Goal: Communication & Community: Answer question/provide support

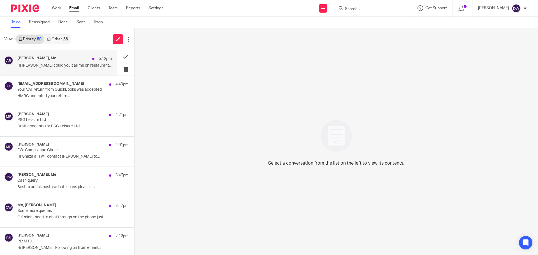
click at [73, 58] on div "[PERSON_NAME], Me 5:12pm" at bounding box center [64, 59] width 94 height 6
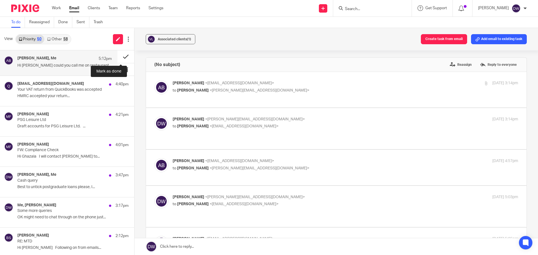
click at [122, 58] on button at bounding box center [125, 56] width 17 height 13
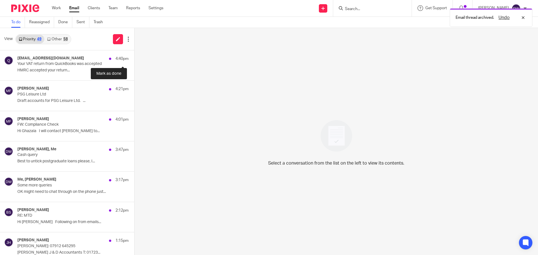
click at [134, 58] on button at bounding box center [136, 57] width 4 height 15
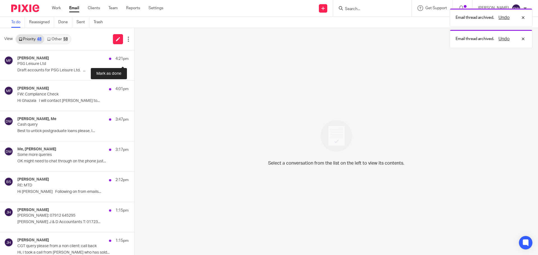
click at [134, 58] on button at bounding box center [136, 57] width 4 height 15
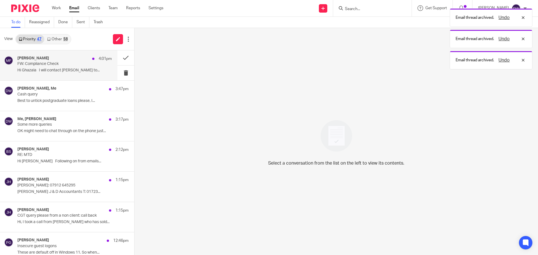
click at [67, 59] on div "[PERSON_NAME] 4:01pm" at bounding box center [64, 59] width 94 height 6
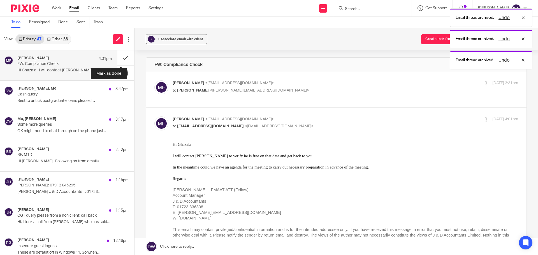
click at [117, 59] on button at bounding box center [125, 57] width 17 height 15
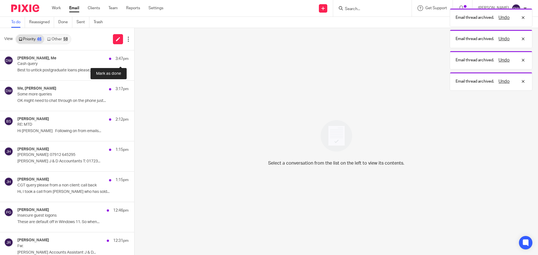
click at [134, 59] on button at bounding box center [136, 57] width 4 height 15
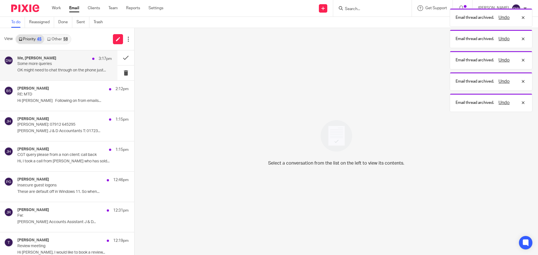
click at [91, 66] on div "Me, [PERSON_NAME] 3:17pm Some more queries OK might need to chat through on the…" at bounding box center [64, 65] width 94 height 19
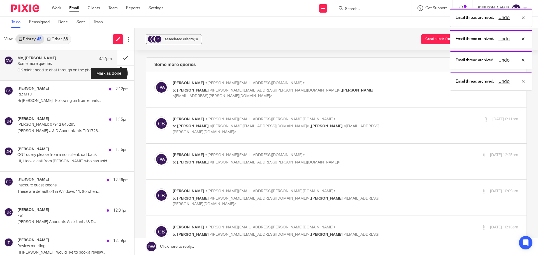
click at [119, 58] on button at bounding box center [125, 57] width 17 height 15
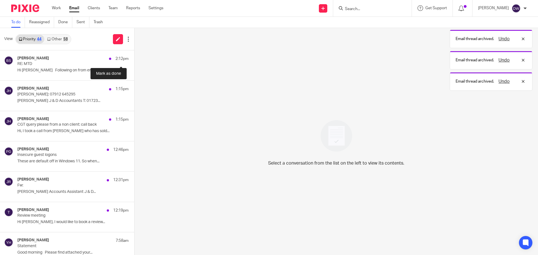
click at [134, 58] on button at bounding box center [136, 57] width 4 height 15
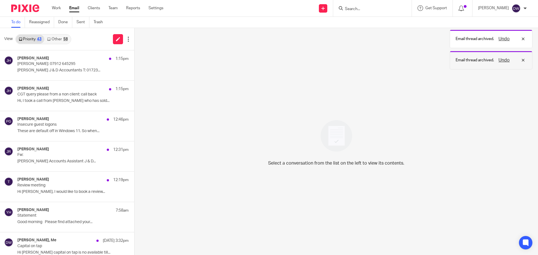
click at [502, 61] on button "Undo" at bounding box center [504, 60] width 15 height 7
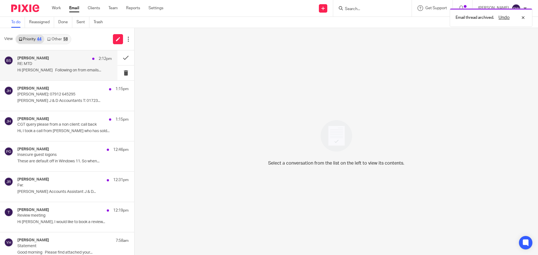
click at [56, 58] on div "[PERSON_NAME] 2:12pm" at bounding box center [64, 59] width 94 height 6
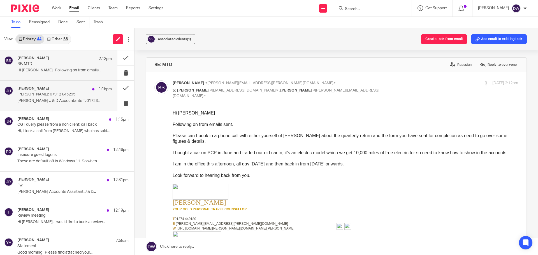
click at [86, 97] on div "[PERSON_NAME] 1:15pm [PERSON_NAME]: 07912 645295 [PERSON_NAME] J & D Accountant…" at bounding box center [64, 95] width 94 height 19
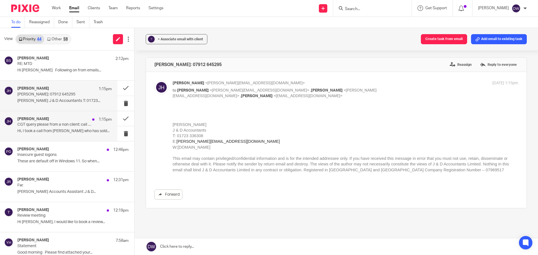
click at [81, 126] on p "CGT query please from a non client: call back" at bounding box center [55, 125] width 76 height 5
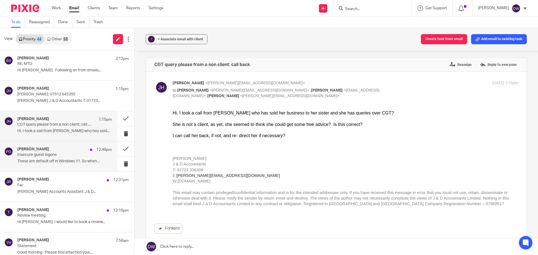
click at [82, 157] on p "Insecure guest logons" at bounding box center [55, 155] width 76 height 5
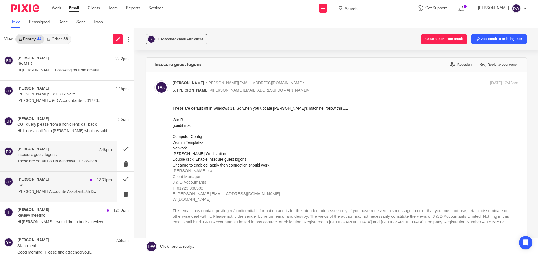
click at [91, 183] on div "[PERSON_NAME] 12:31pm Fw: [PERSON_NAME] Accounts Assistant J & D..." at bounding box center [64, 187] width 94 height 19
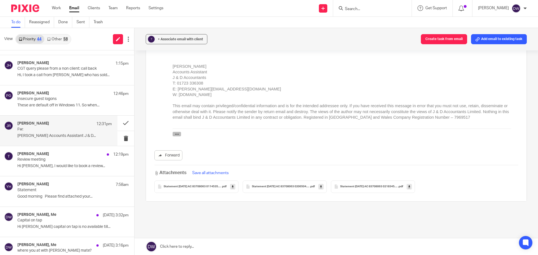
scroll to position [56, 0]
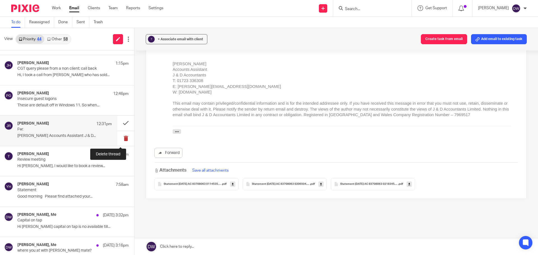
click at [123, 138] on button at bounding box center [125, 138] width 17 height 15
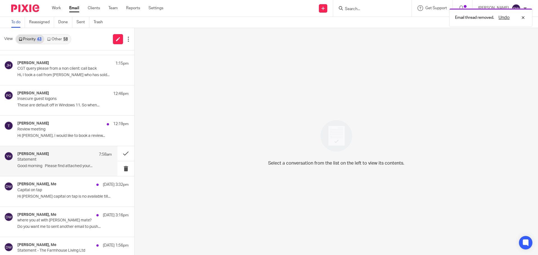
click at [91, 165] on p "Good morning Please find attached your..." at bounding box center [64, 166] width 94 height 5
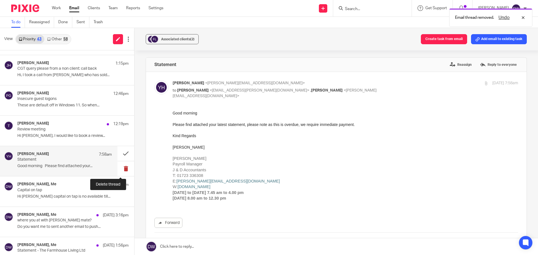
scroll to position [0, 0]
click at [125, 165] on button at bounding box center [125, 169] width 17 height 15
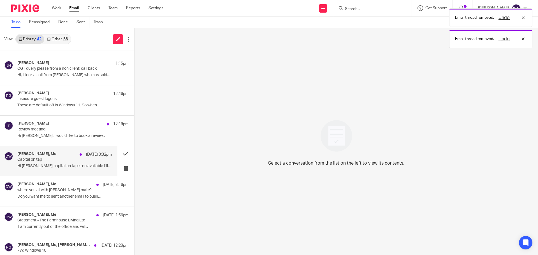
click at [63, 172] on div "[PERSON_NAME], Me [DATE] 3:32pm Capital on tap Hi [PERSON_NAME] capital on tap …" at bounding box center [58, 161] width 117 height 30
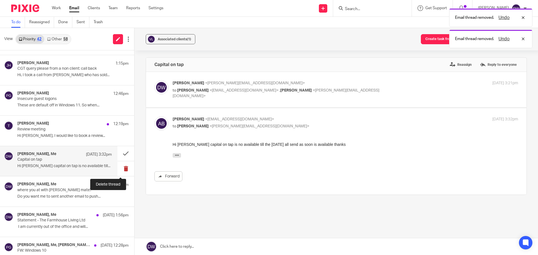
click at [118, 166] on button at bounding box center [125, 169] width 17 height 15
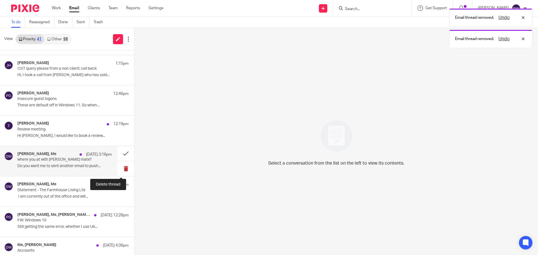
click at [117, 164] on button at bounding box center [125, 169] width 17 height 15
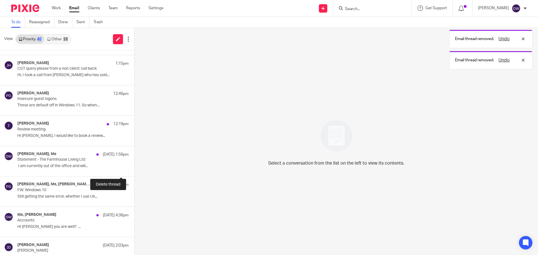
click at [134, 164] on button at bounding box center [136, 169] width 4 height 15
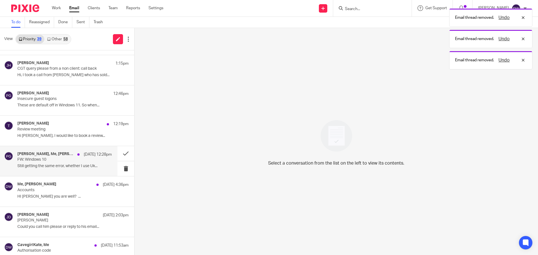
click at [80, 159] on p "FW: Windows 10" at bounding box center [55, 160] width 76 height 5
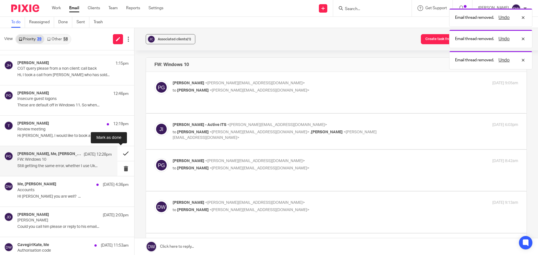
click at [121, 153] on button at bounding box center [125, 153] width 17 height 15
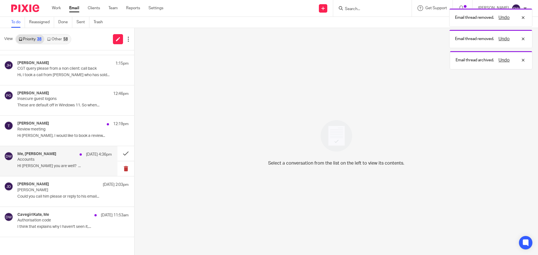
scroll to position [56, 0]
click at [77, 154] on div "[DATE] 4:36pm" at bounding box center [94, 155] width 35 height 6
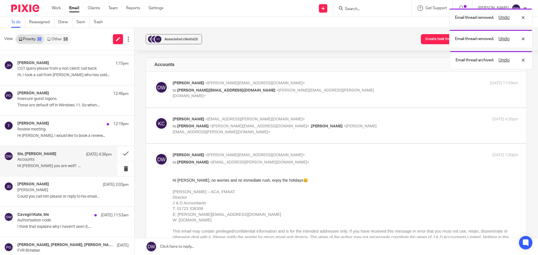
scroll to position [0, 0]
click at [118, 170] on button at bounding box center [125, 169] width 17 height 15
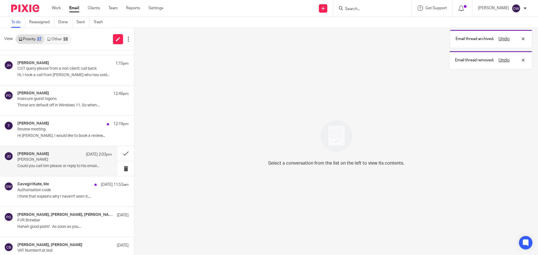
click at [76, 164] on p "Could you call him please or reply to his email..." at bounding box center [64, 166] width 94 height 5
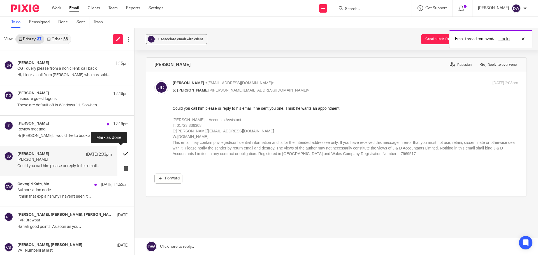
click at [124, 155] on button at bounding box center [125, 153] width 17 height 15
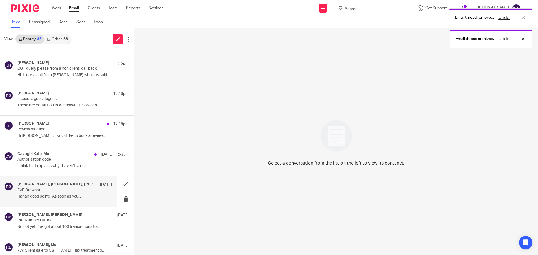
click at [70, 184] on h4 "[PERSON_NAME], [PERSON_NAME], [PERSON_NAME]" at bounding box center [57, 184] width 80 height 5
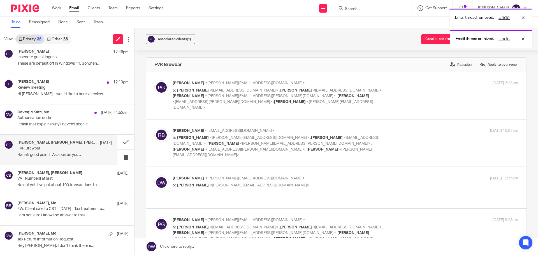
scroll to position [112, 0]
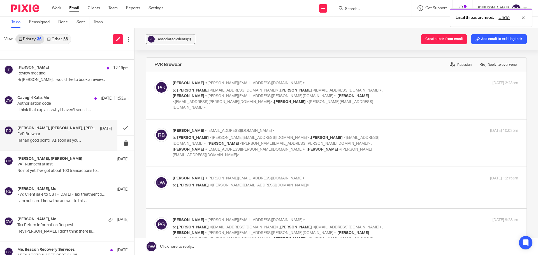
click at [56, 38] on link "Other 58" at bounding box center [57, 39] width 26 height 9
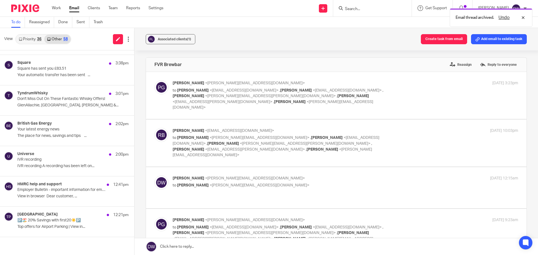
scroll to position [0, 0]
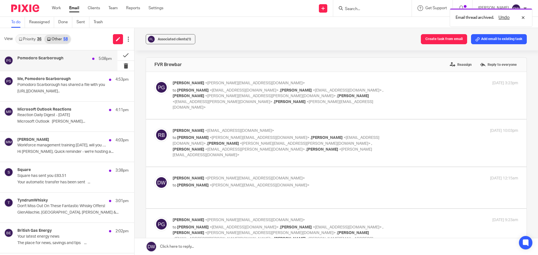
click at [67, 58] on div "Pomodoro Scarborough 5:08pm" at bounding box center [64, 59] width 94 height 6
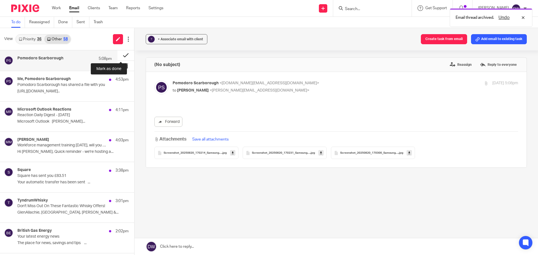
click at [117, 55] on button at bounding box center [125, 55] width 17 height 10
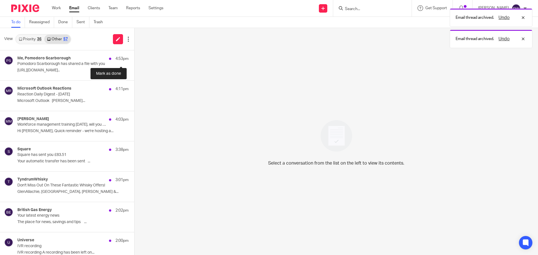
click at [134, 55] on button at bounding box center [136, 57] width 4 height 15
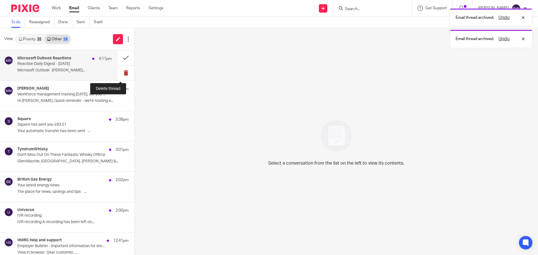
click at [122, 69] on button at bounding box center [125, 73] width 17 height 15
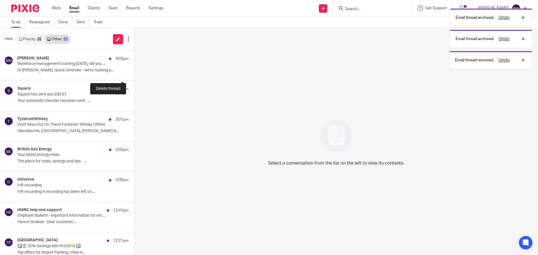
click at [134, 69] on button at bounding box center [136, 73] width 4 height 15
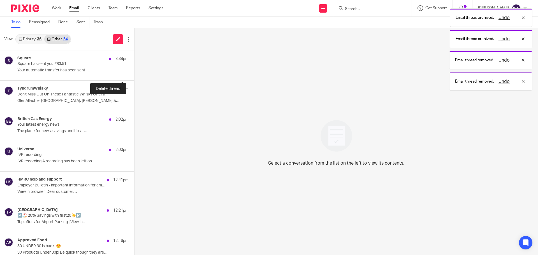
click at [134, 69] on button at bounding box center [136, 73] width 4 height 15
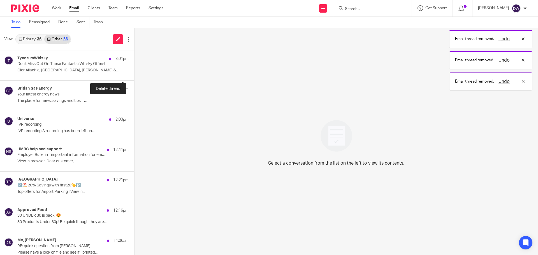
click at [134, 69] on button at bounding box center [136, 73] width 4 height 15
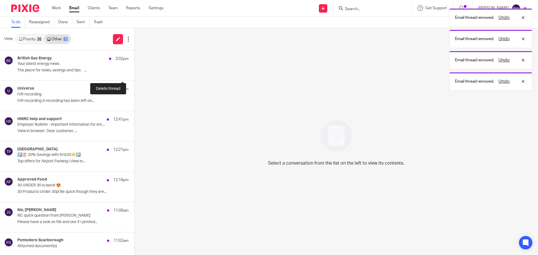
click at [134, 69] on button at bounding box center [136, 73] width 4 height 15
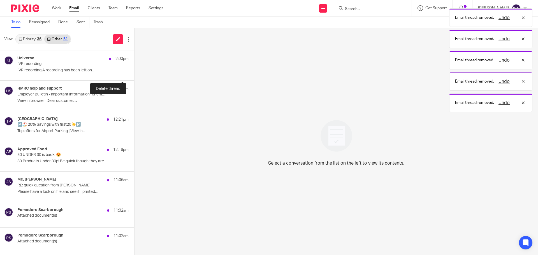
click at [134, 69] on button at bounding box center [136, 73] width 4 height 15
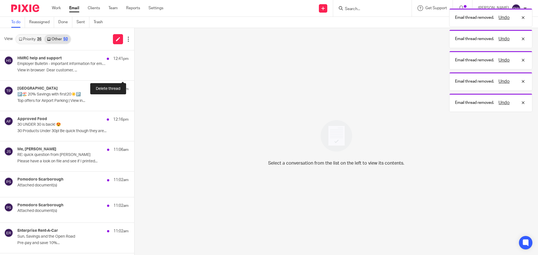
click at [134, 69] on button at bounding box center [136, 73] width 4 height 15
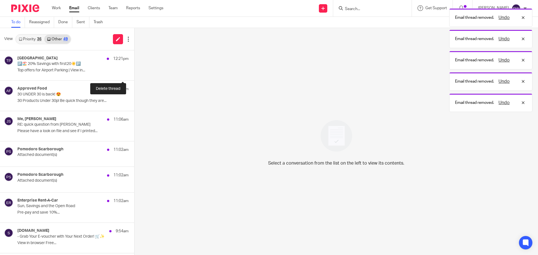
click at [134, 69] on button at bounding box center [136, 73] width 4 height 15
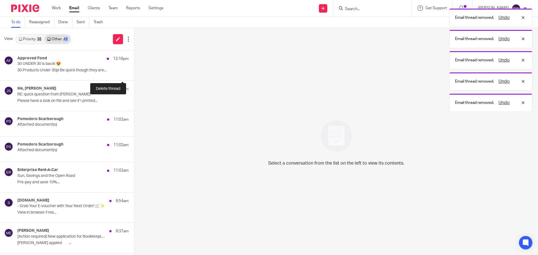
click at [134, 69] on button at bounding box center [136, 73] width 4 height 15
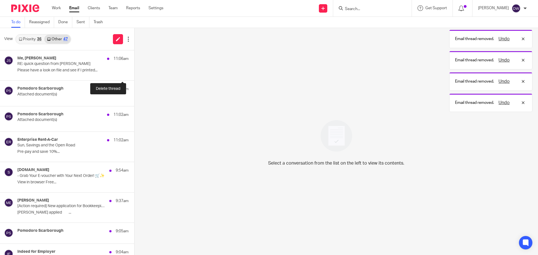
click at [134, 69] on button at bounding box center [136, 73] width 4 height 15
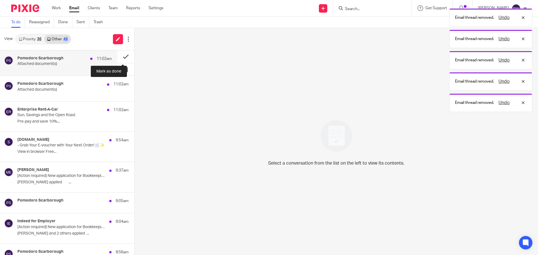
click at [121, 53] on button at bounding box center [125, 56] width 17 height 13
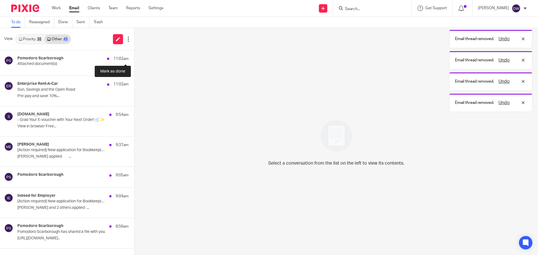
click at [134, 55] on button at bounding box center [136, 56] width 4 height 13
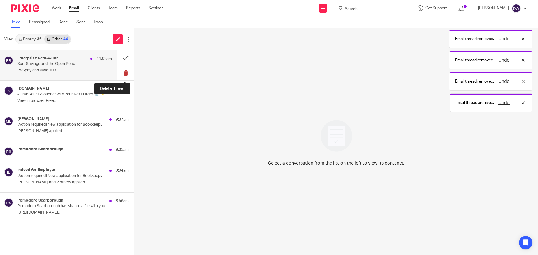
click at [121, 74] on button at bounding box center [125, 73] width 17 height 15
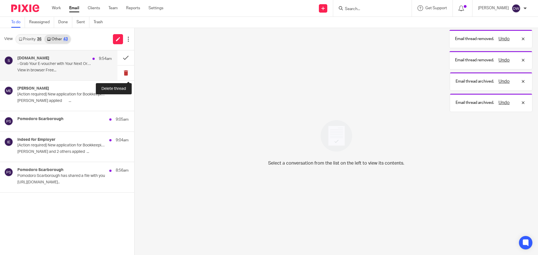
click at [125, 70] on button at bounding box center [125, 73] width 17 height 15
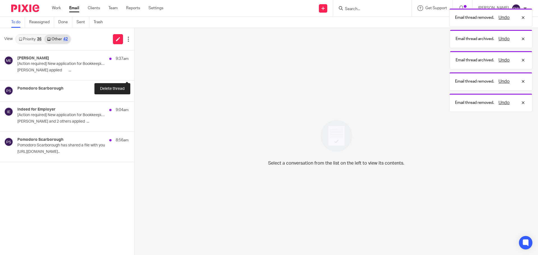
click at [134, 70] on button at bounding box center [136, 73] width 4 height 15
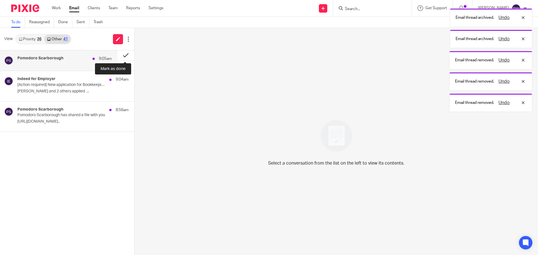
click at [123, 53] on button at bounding box center [125, 55] width 17 height 10
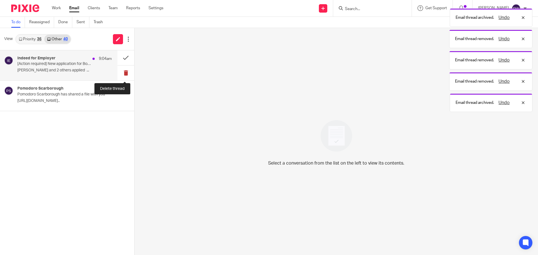
click at [122, 68] on button at bounding box center [125, 73] width 17 height 15
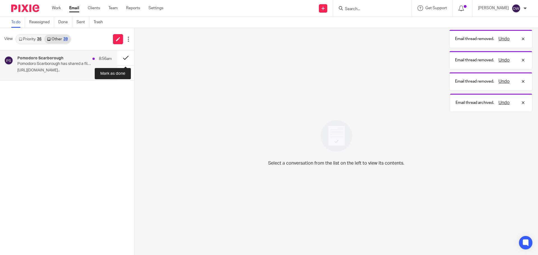
click at [122, 56] on button at bounding box center [125, 57] width 17 height 15
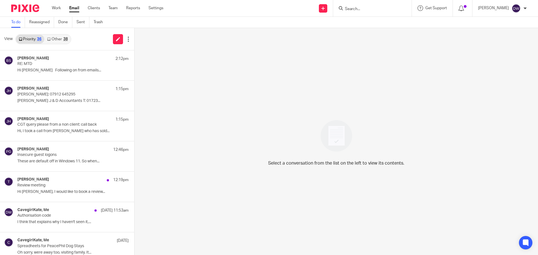
click at [49, 39] on icon at bounding box center [48, 39] width 3 height 3
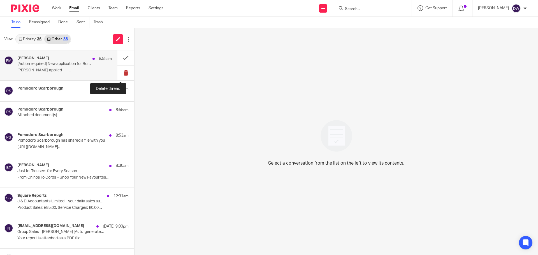
click at [118, 74] on button at bounding box center [125, 73] width 17 height 15
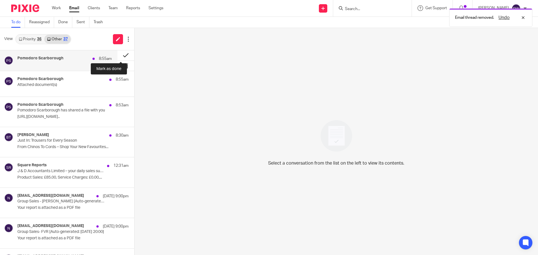
click at [120, 55] on button at bounding box center [125, 55] width 17 height 10
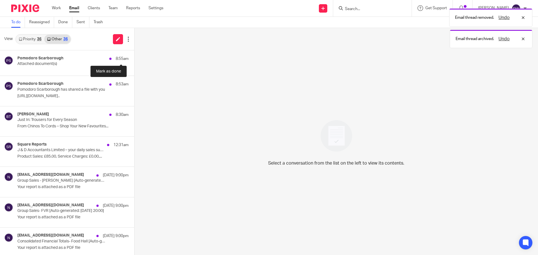
click at [134, 55] on button at bounding box center [136, 56] width 4 height 13
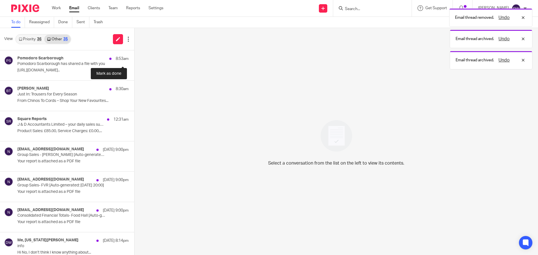
click at [134, 55] on button at bounding box center [136, 57] width 4 height 15
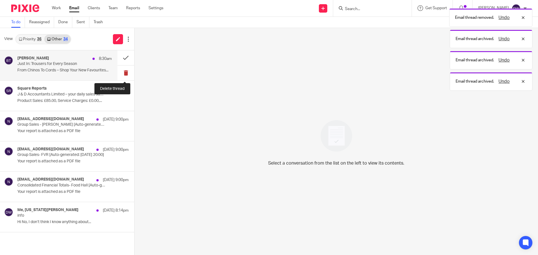
click at [122, 70] on button at bounding box center [125, 73] width 17 height 15
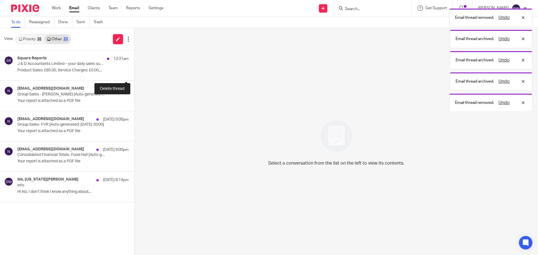
click at [134, 70] on button at bounding box center [136, 73] width 4 height 15
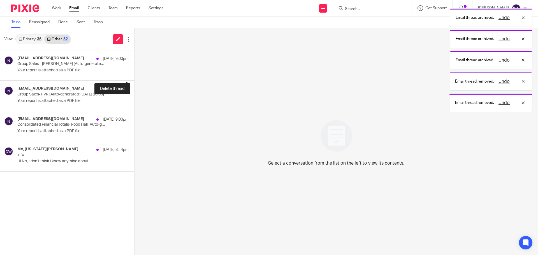
click at [134, 70] on button at bounding box center [136, 73] width 4 height 15
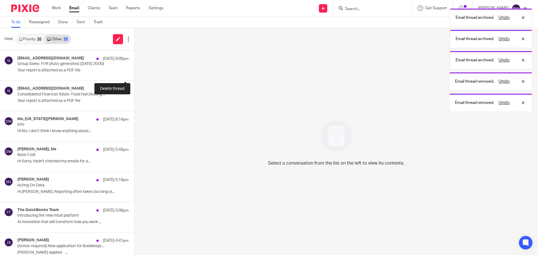
click at [134, 70] on button at bounding box center [136, 73] width 4 height 15
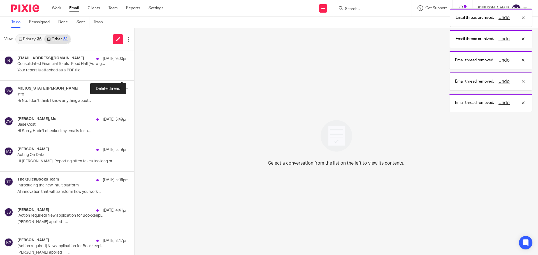
click at [134, 70] on button at bounding box center [136, 73] width 4 height 15
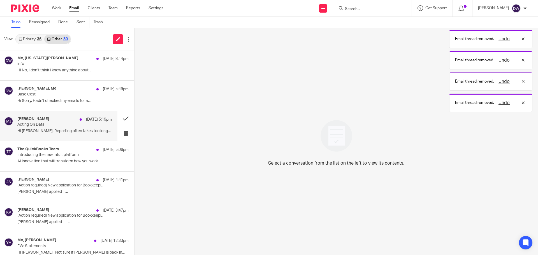
click at [86, 130] on p "Hi Dominic, Reporting often takes too long or..." at bounding box center [64, 131] width 94 height 5
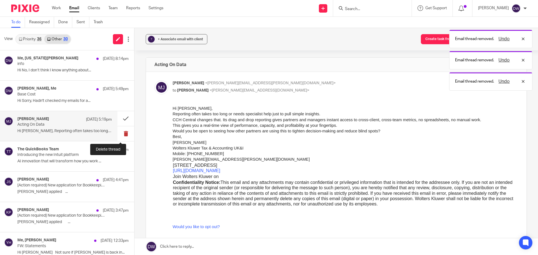
click at [119, 132] on button at bounding box center [125, 133] width 17 height 15
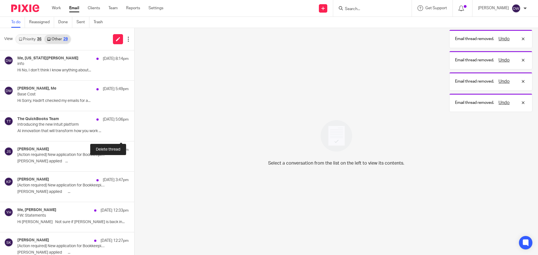
click at [134, 132] on button at bounding box center [136, 133] width 4 height 15
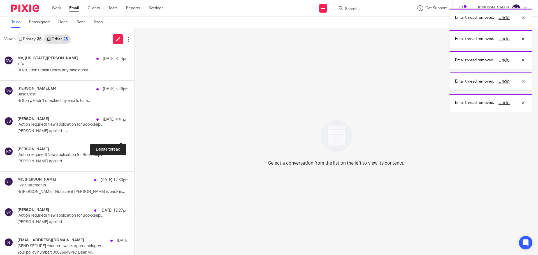
click at [134, 132] on button at bounding box center [136, 133] width 4 height 15
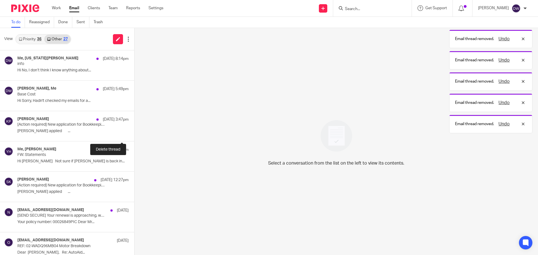
click at [134, 132] on button at bounding box center [136, 133] width 4 height 15
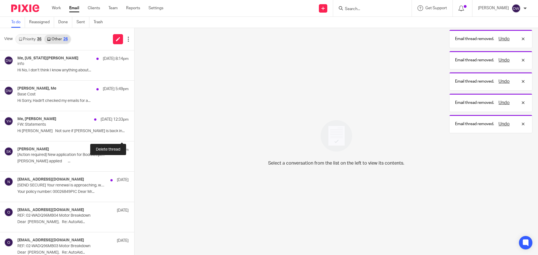
click at [134, 132] on button at bounding box center [136, 133] width 4 height 15
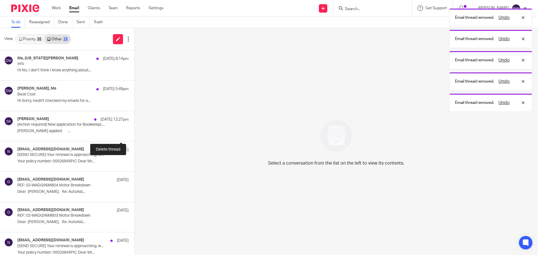
click at [134, 132] on button at bounding box center [136, 133] width 4 height 15
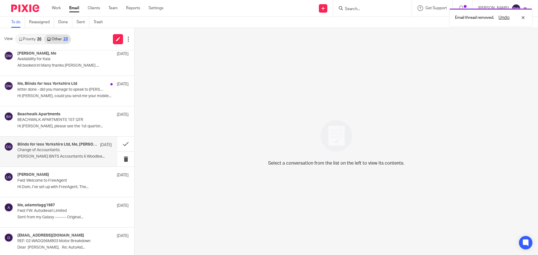
scroll to position [342, 0]
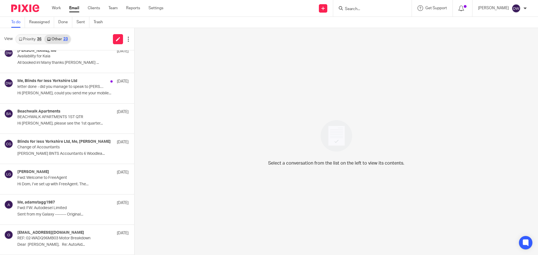
click at [30, 39] on link "Priority 36" at bounding box center [30, 39] width 28 height 9
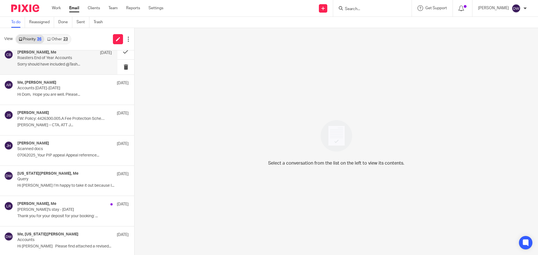
scroll to position [224, 0]
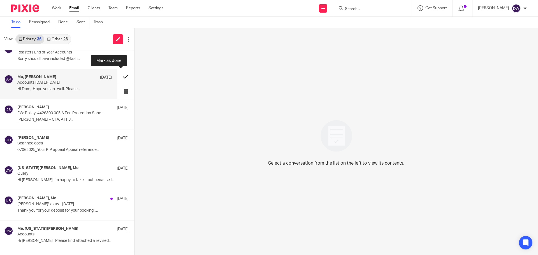
click at [123, 75] on button at bounding box center [125, 76] width 17 height 15
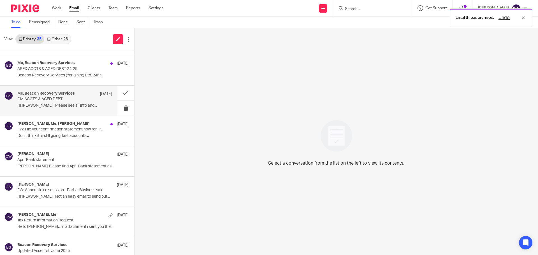
scroll to position [617, 0]
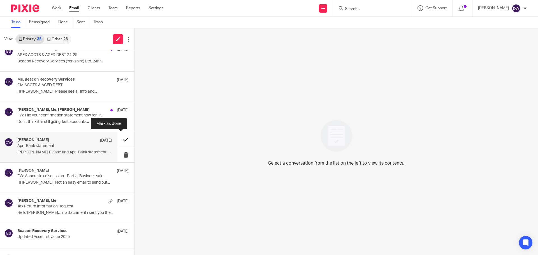
click at [123, 140] on button at bounding box center [125, 139] width 17 height 15
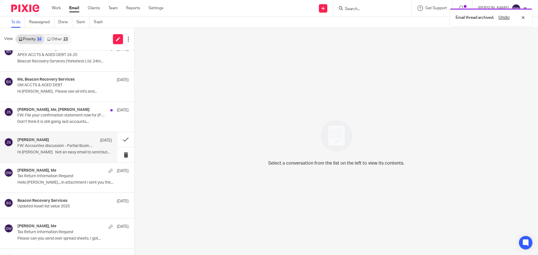
click at [83, 140] on div "John Suddaby 19 May" at bounding box center [64, 141] width 94 height 6
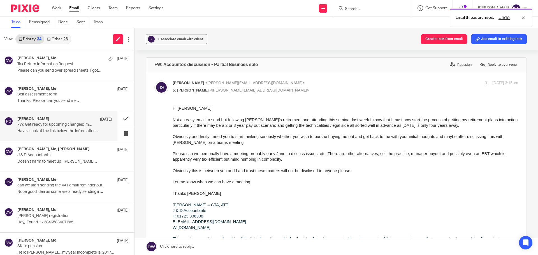
scroll to position [793, 0]
